Goal: Transaction & Acquisition: Purchase product/service

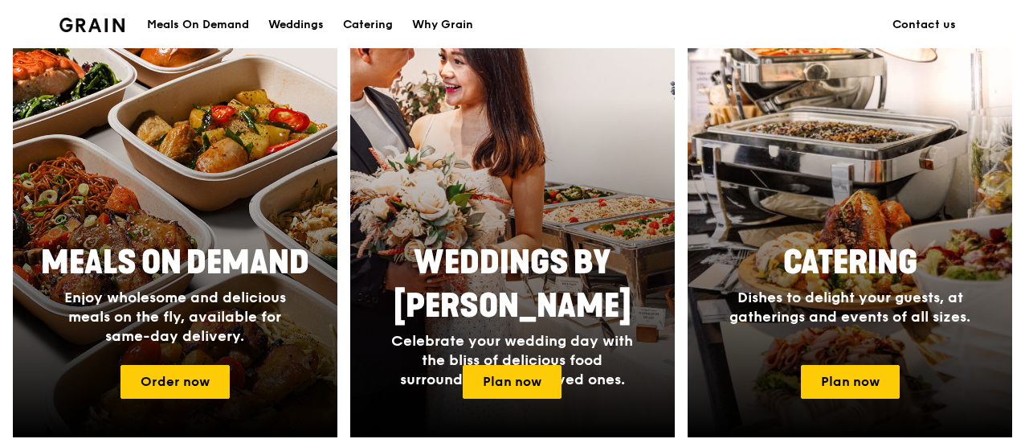
scroll to position [786, 0]
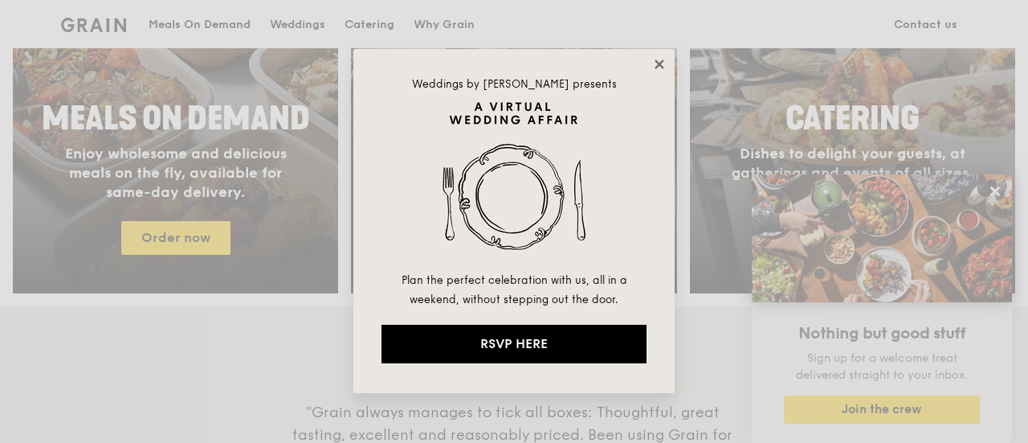
click at [655, 67] on icon at bounding box center [659, 63] width 9 height 9
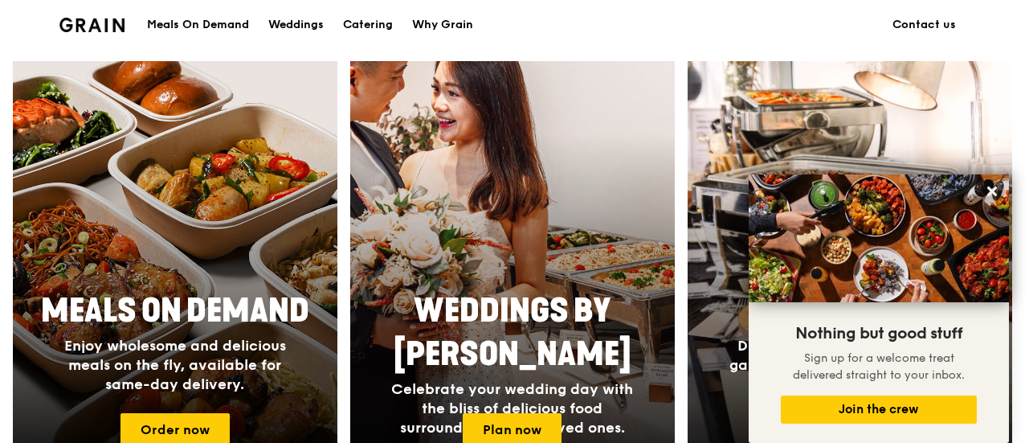
scroll to position [594, 0]
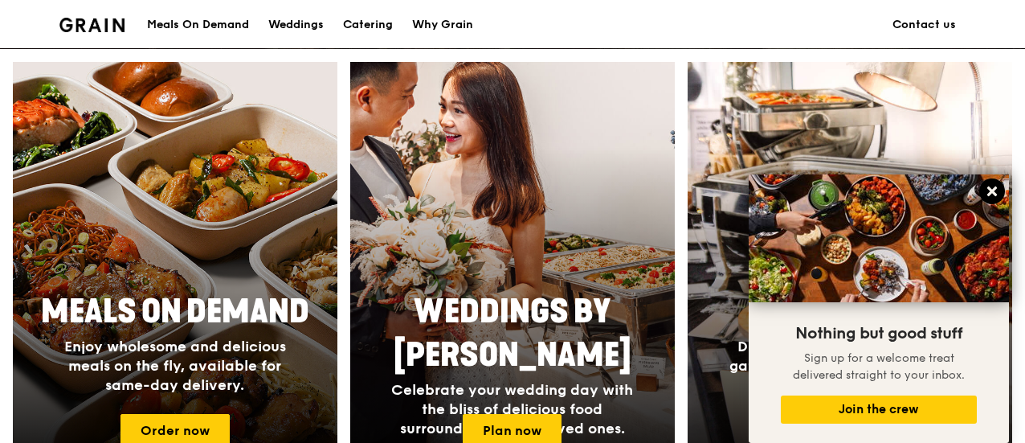
click at [987, 187] on icon at bounding box center [992, 191] width 14 height 14
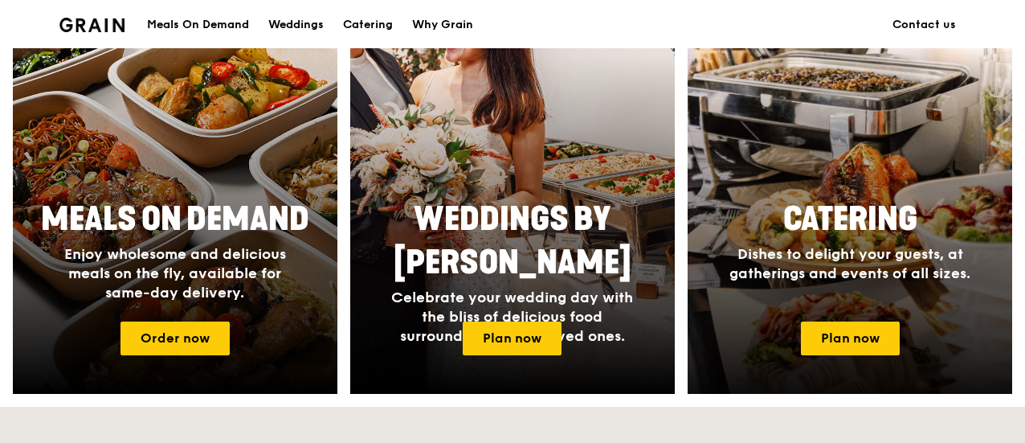
scroll to position [689, 0]
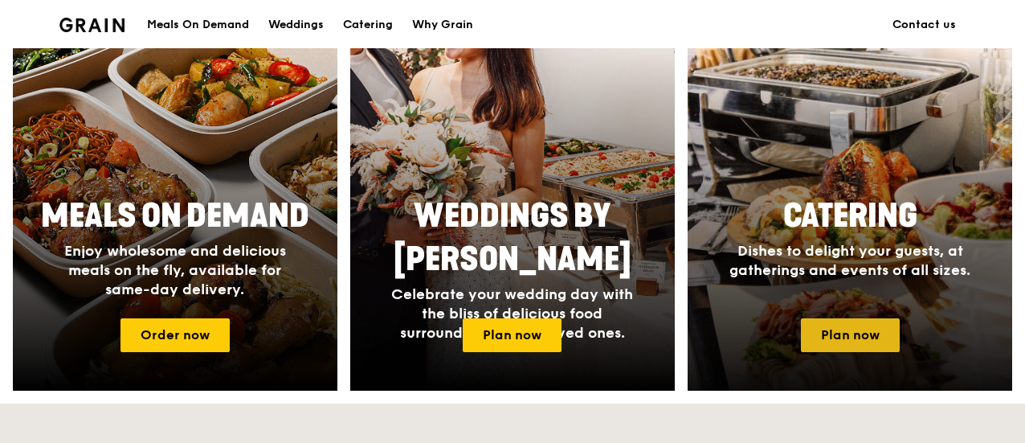
click at [808, 345] on link "Plan now" at bounding box center [850, 335] width 99 height 34
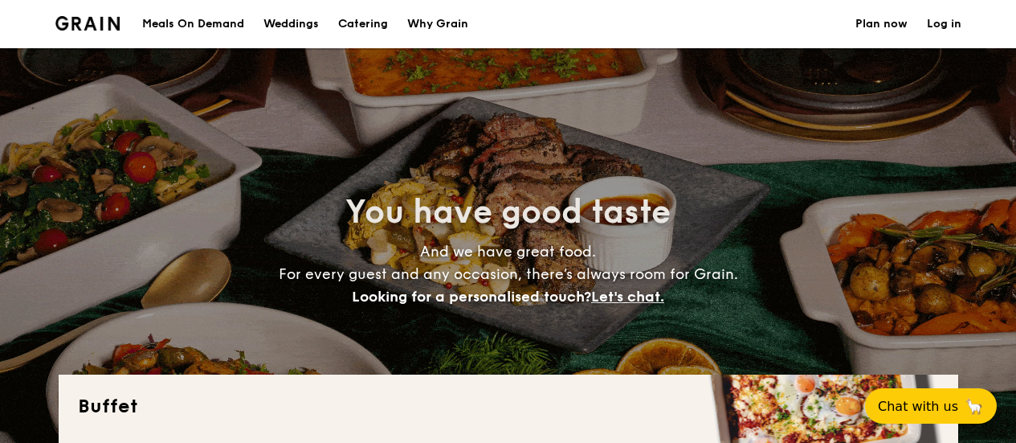
select select
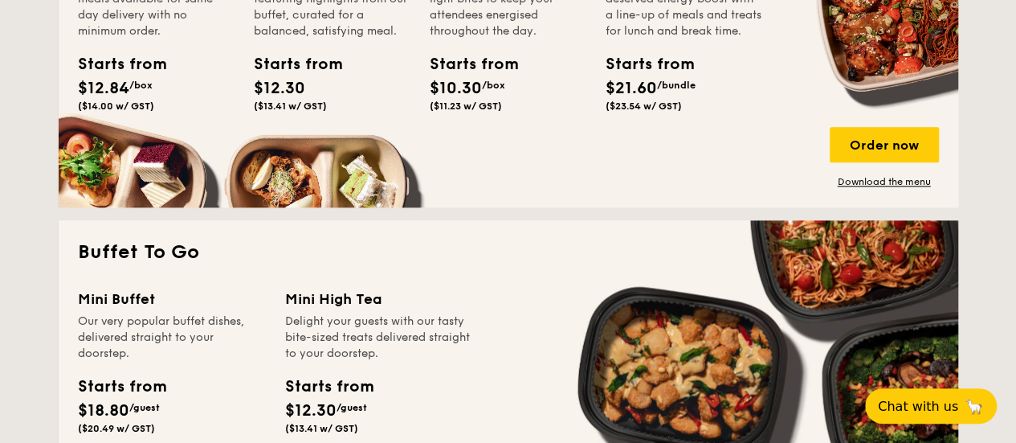
scroll to position [863, 0]
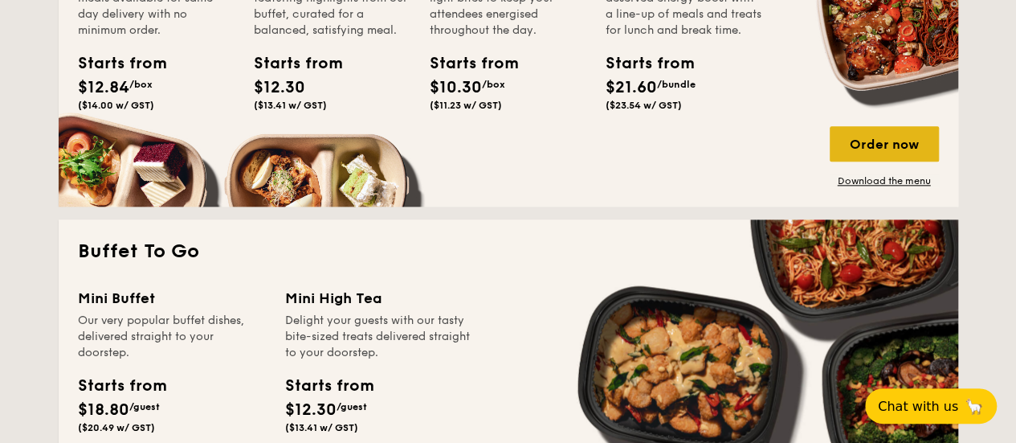
click at [872, 146] on div "Order now" at bounding box center [884, 143] width 109 height 35
